Goal: Transaction & Acquisition: Purchase product/service

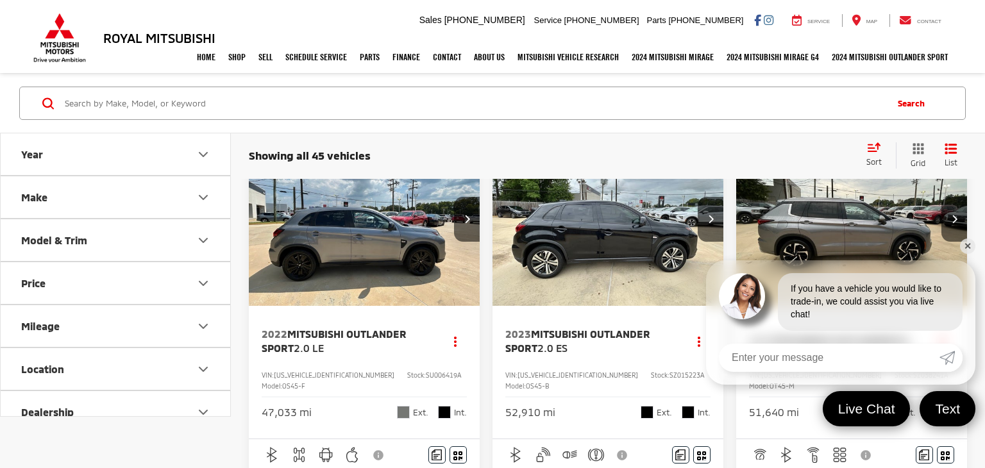
scroll to position [47, 0]
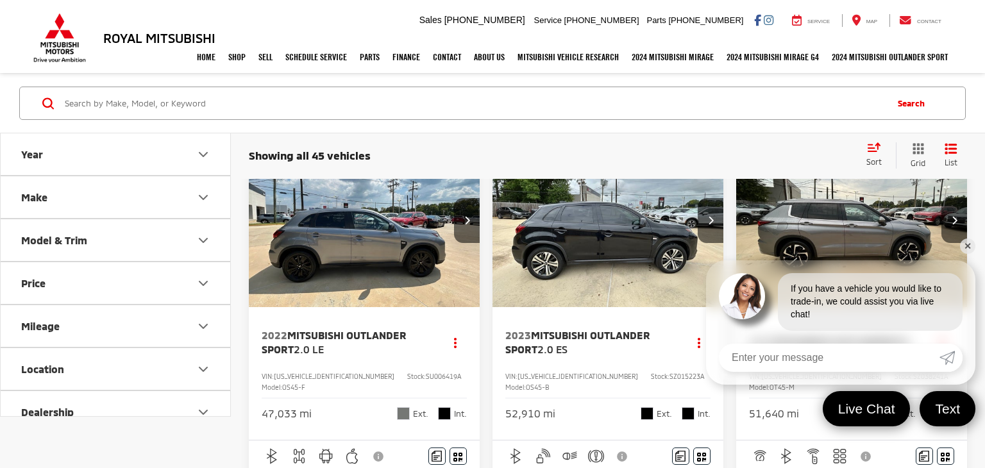
click at [969, 246] on link "✕" at bounding box center [967, 246] width 15 height 15
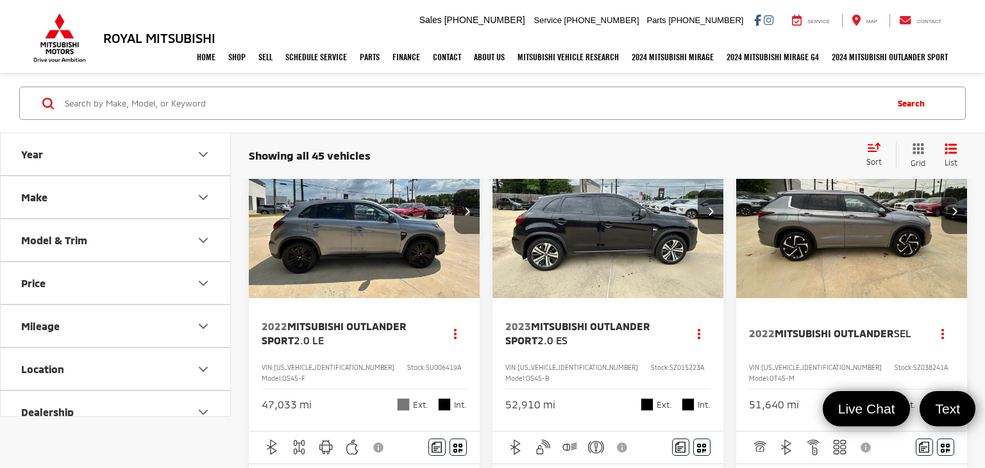
scroll to position [54, 0]
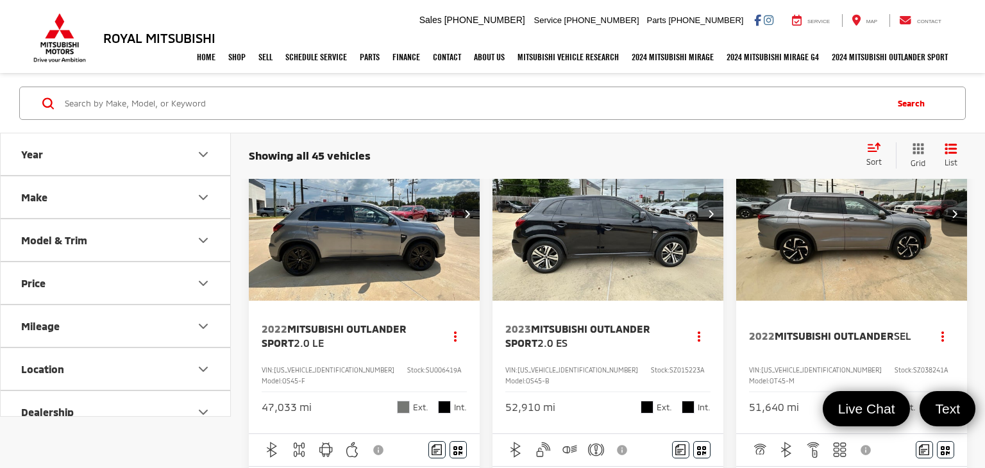
click at [391, 251] on img "2022 Mitsubishi Outlander Sport 2.0 LE 0" at bounding box center [364, 214] width 233 height 175
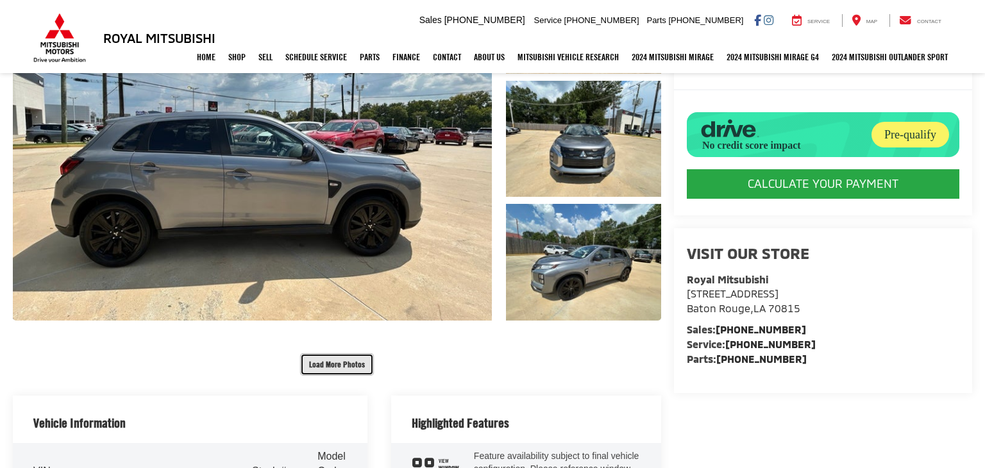
click at [345, 368] on button "Load More Photos" at bounding box center [337, 364] width 74 height 22
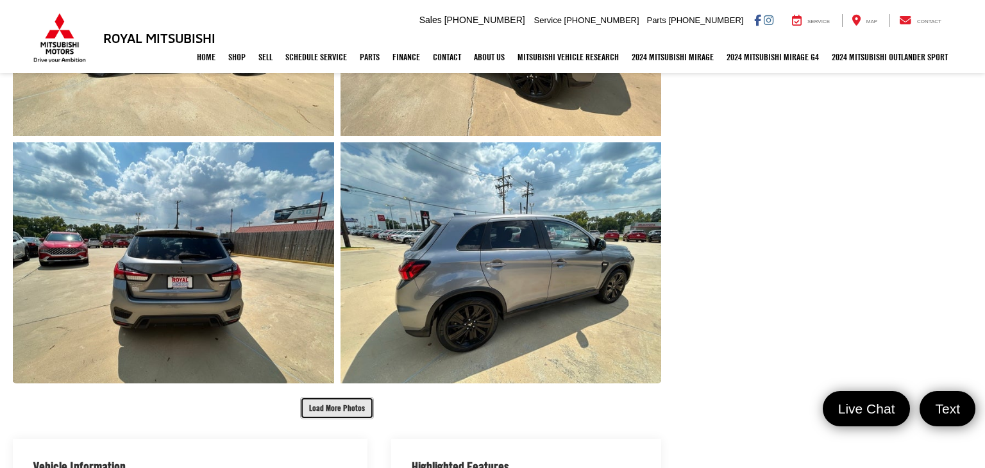
scroll to position [671, 0]
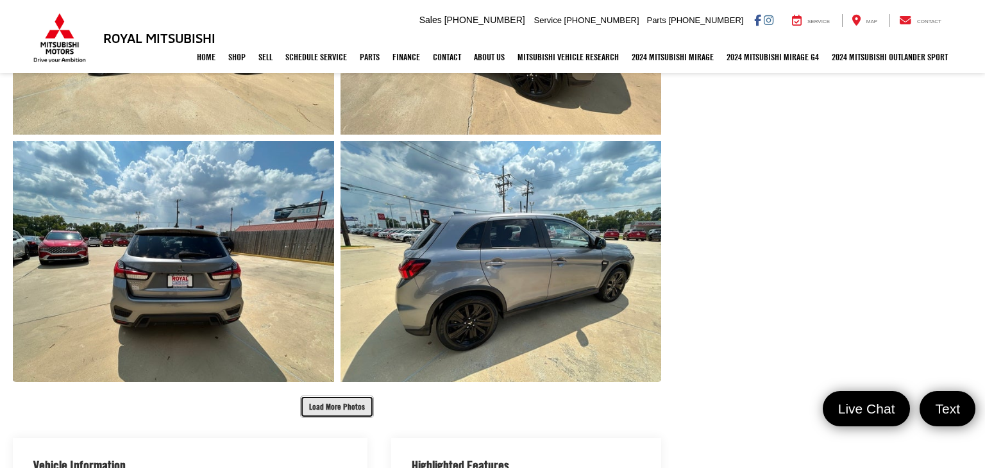
click at [346, 411] on button "Load More Photos" at bounding box center [337, 407] width 74 height 22
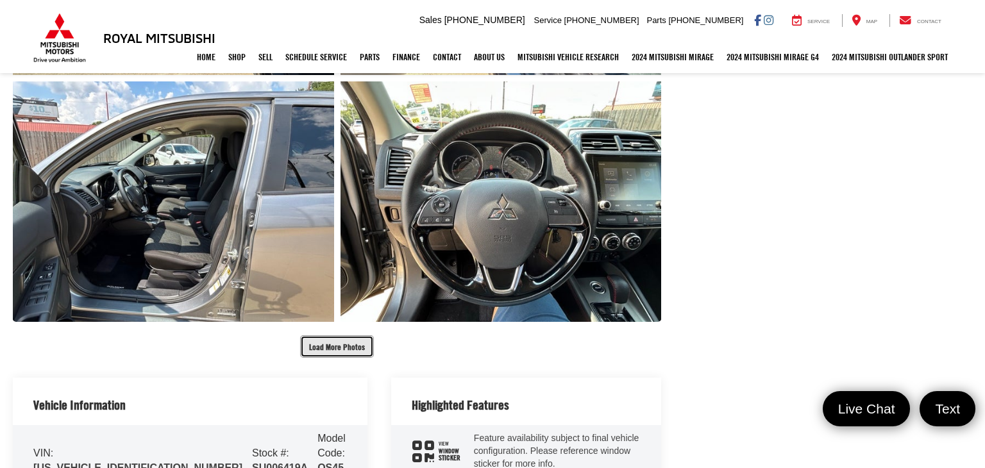
scroll to position [1297, 0]
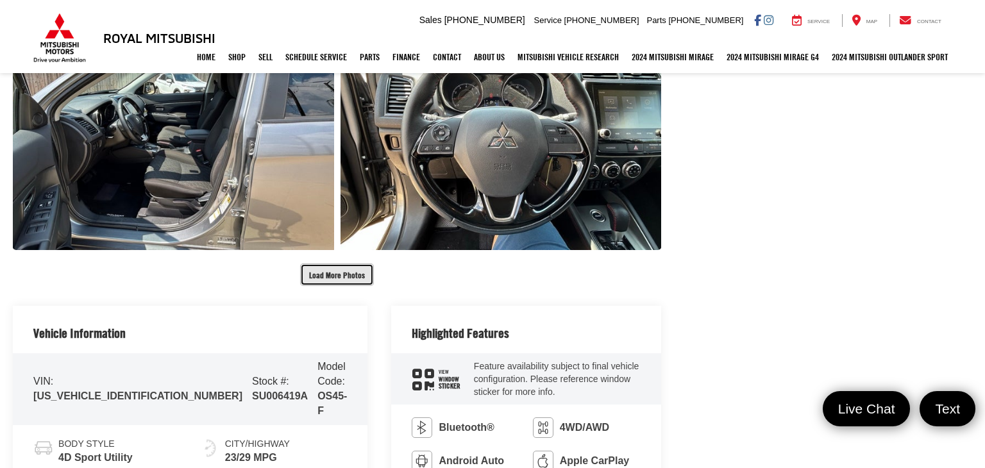
click at [352, 278] on button "Load More Photos" at bounding box center [337, 275] width 74 height 22
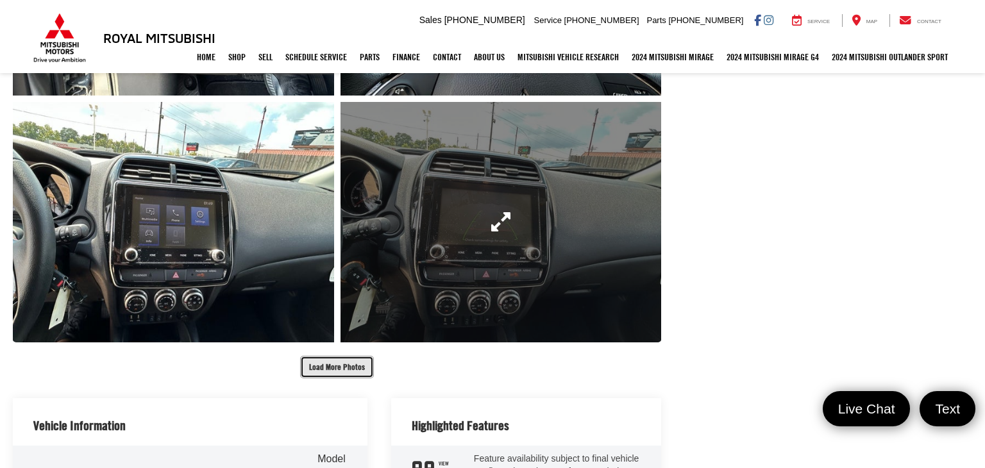
scroll to position [1704, 0]
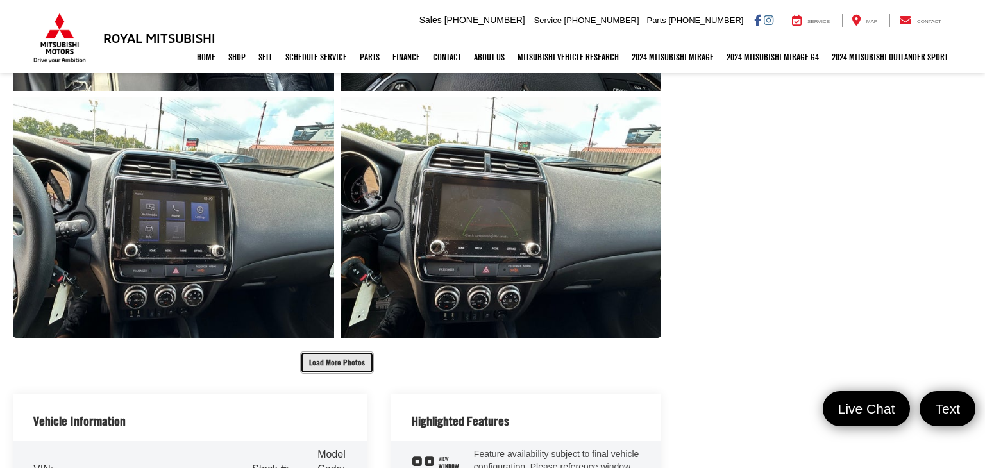
click at [352, 356] on button "Load More Photos" at bounding box center [337, 363] width 74 height 22
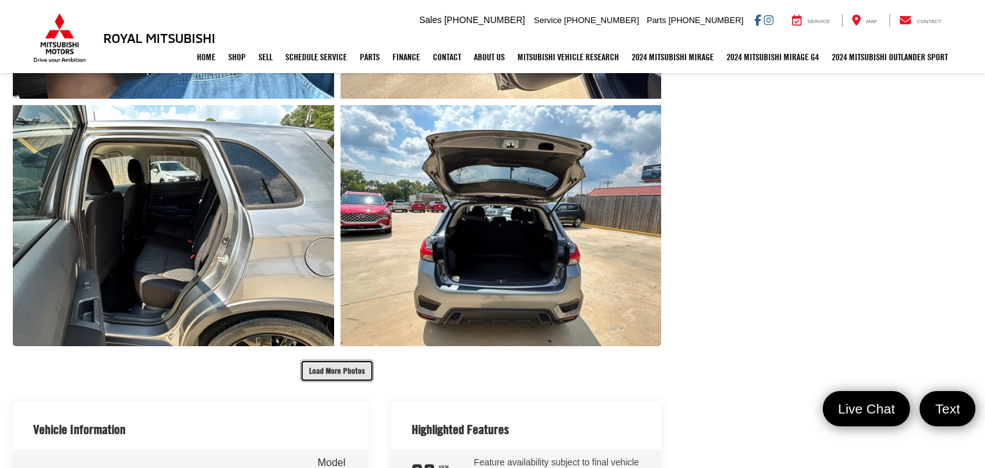
scroll to position [2203, 0]
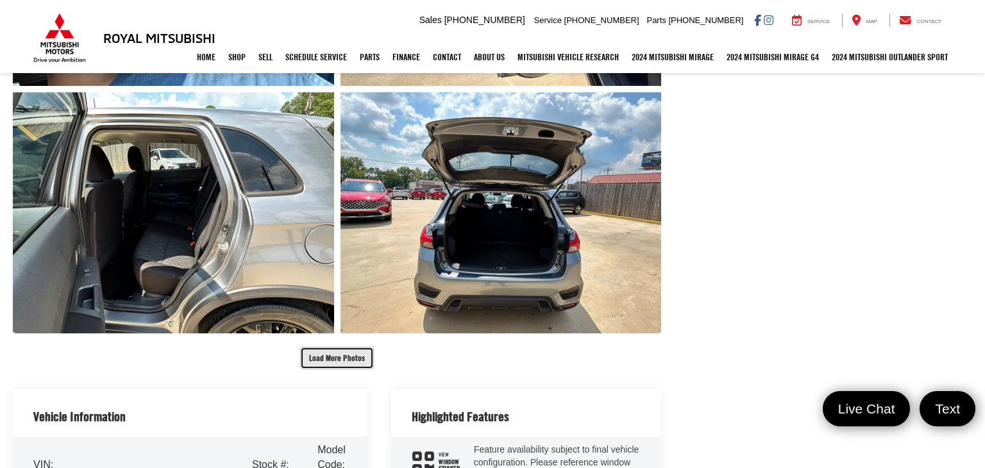
click at [343, 355] on button "Load More Photos" at bounding box center [337, 358] width 74 height 22
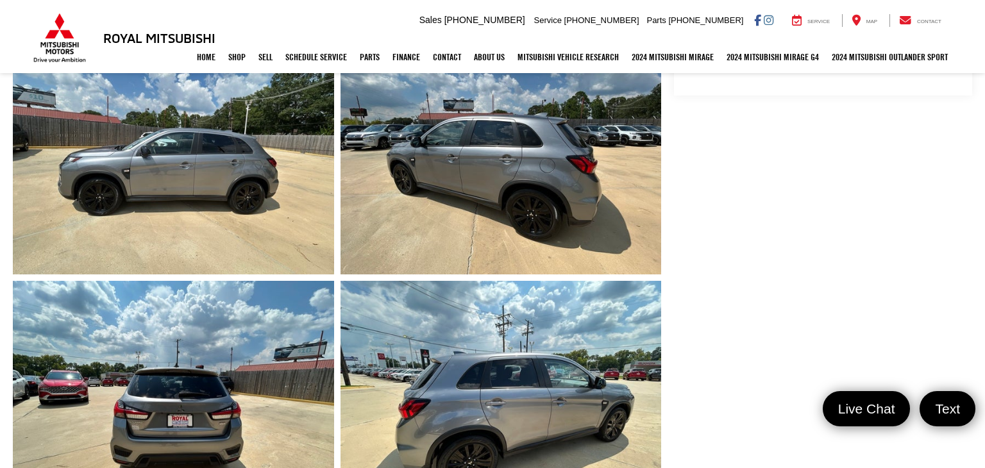
scroll to position [0, 0]
